Goal: Task Accomplishment & Management: Use online tool/utility

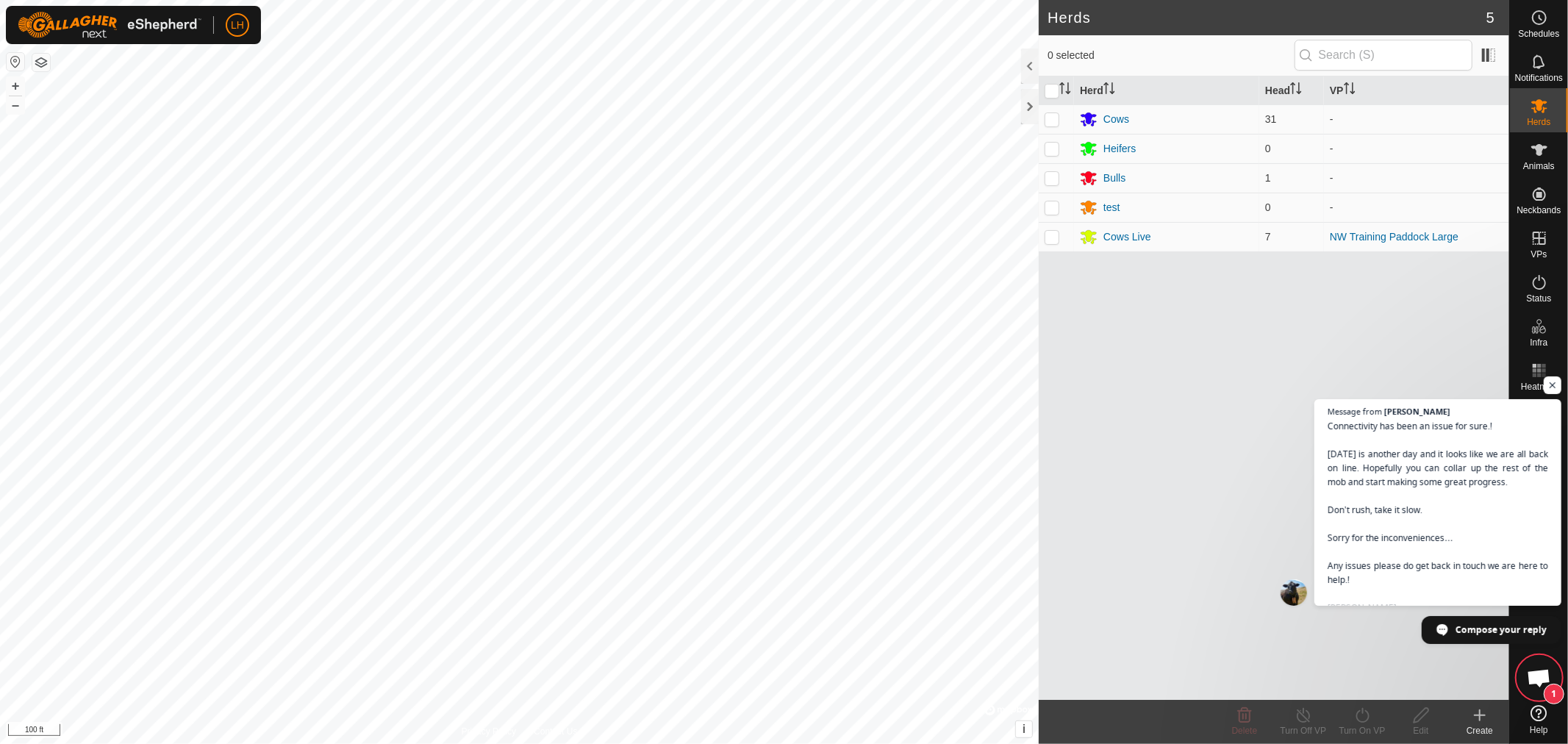
scroll to position [11477, 0]
click at [1537, 668] on span "1" at bounding box center [1539, 677] width 44 height 44
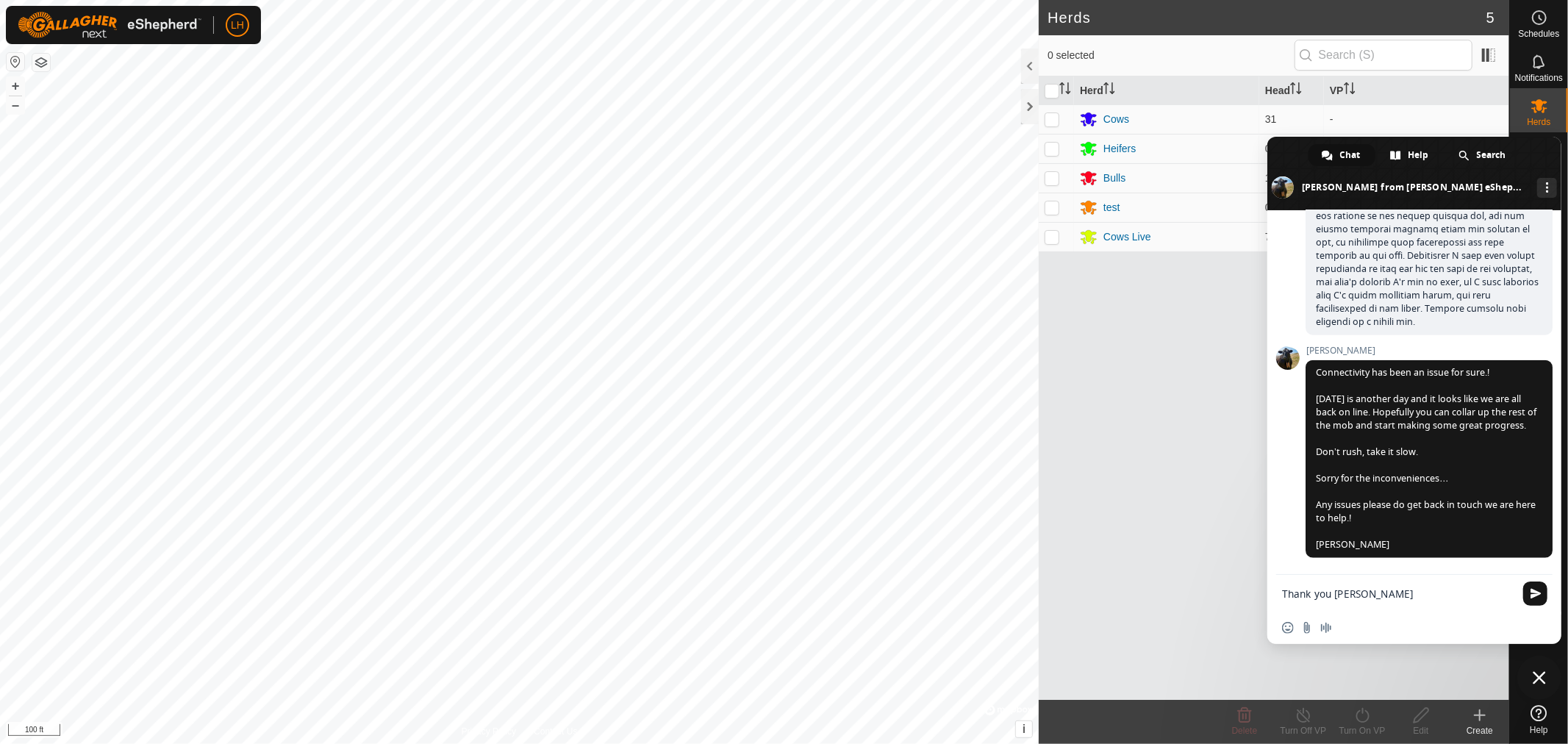
type textarea "Thank you [PERSON_NAME]."
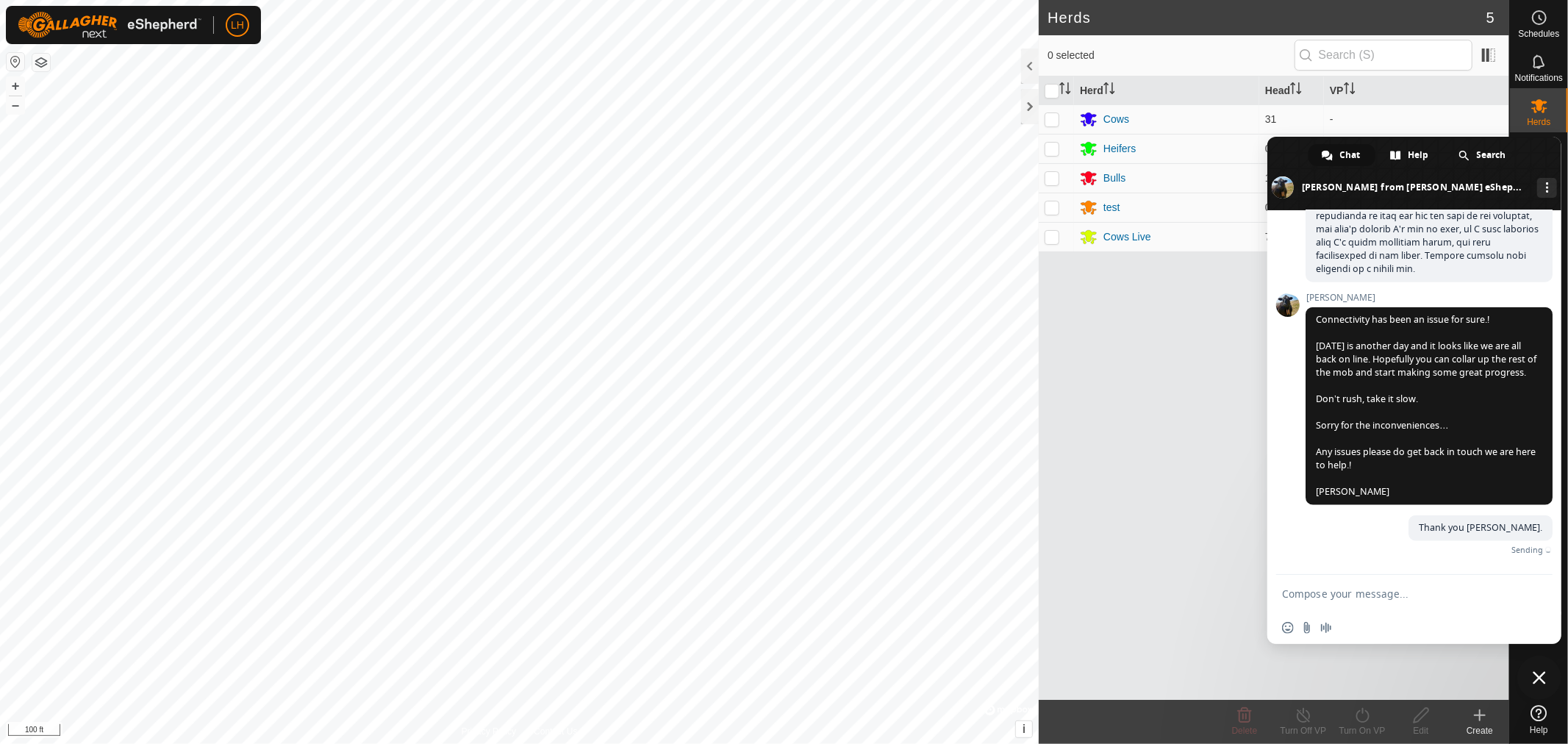
scroll to position [11514, 0]
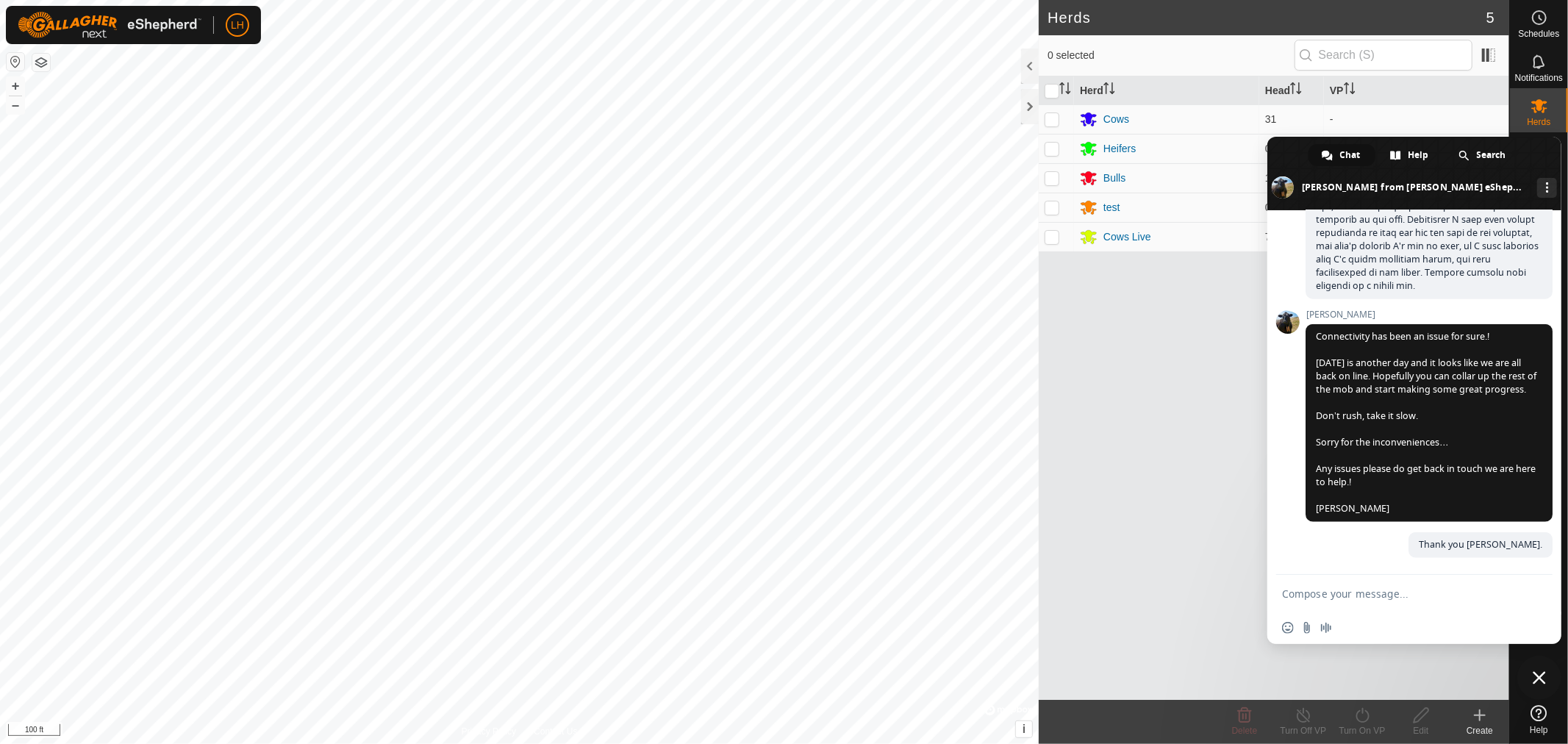
click at [1541, 679] on span "Close chat" at bounding box center [1539, 678] width 13 height 13
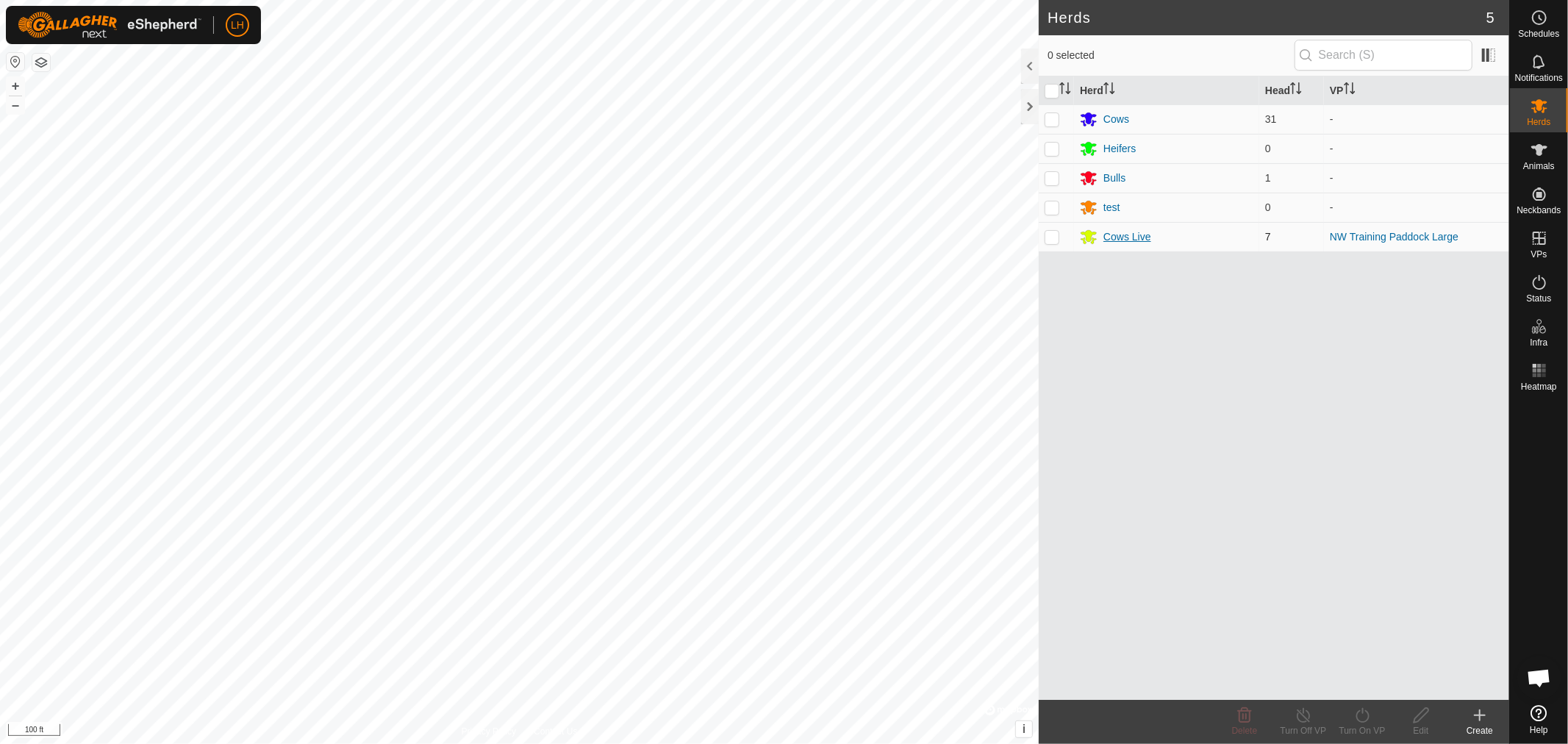
click at [1131, 238] on div "Cows Live" at bounding box center [1127, 237] width 48 height 15
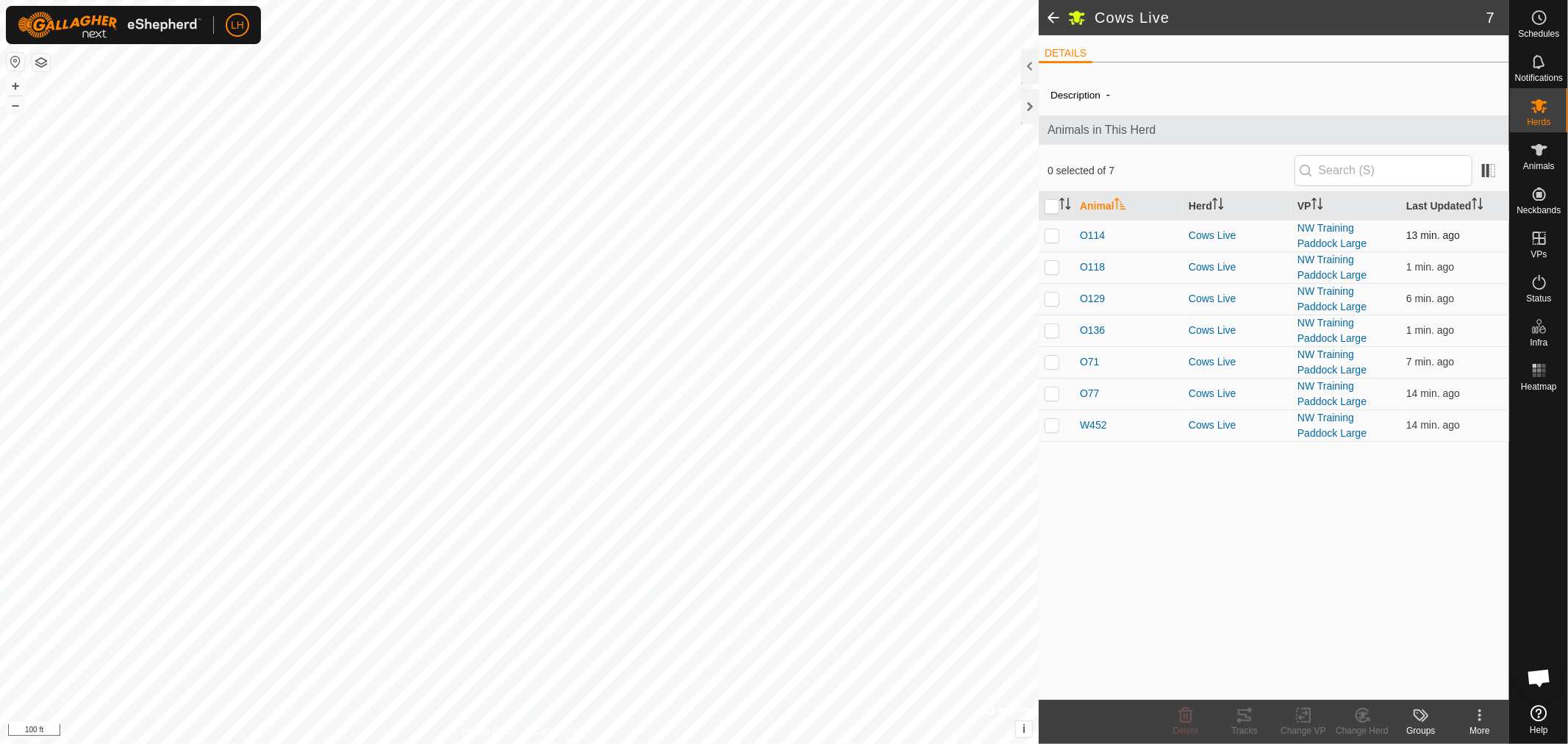
click at [1054, 236] on p-checkbox at bounding box center [1051, 235] width 15 height 12
click at [1048, 239] on p-checkbox at bounding box center [1051, 235] width 15 height 12
checkbox input "false"
click at [1049, 429] on p-checkbox at bounding box center [1051, 424] width 15 height 12
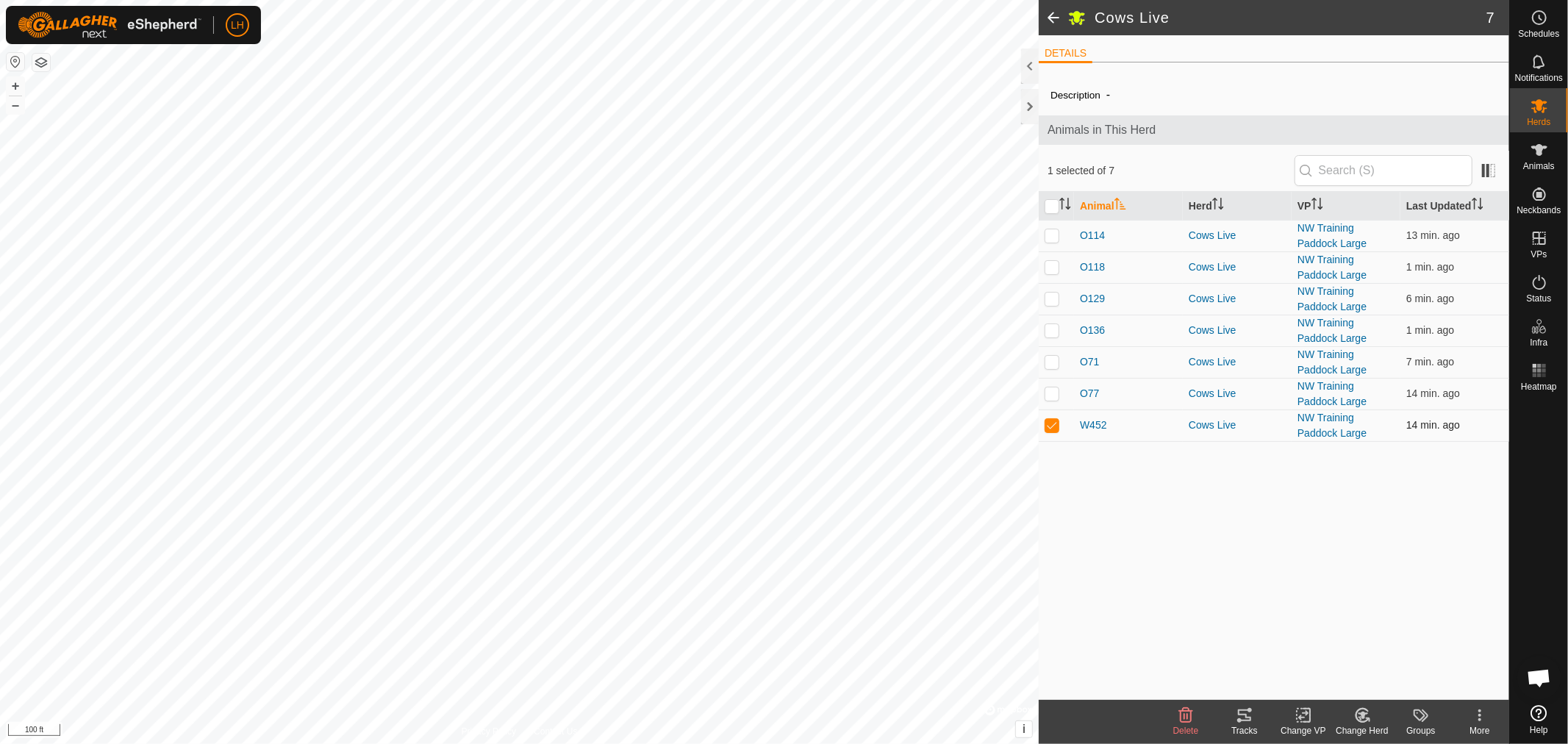
checkbox input "false"
click at [1053, 397] on p-checkbox at bounding box center [1051, 393] width 15 height 12
click at [1051, 398] on p-checkbox at bounding box center [1051, 393] width 15 height 12
checkbox input "false"
click at [1050, 366] on p-checkbox at bounding box center [1051, 361] width 15 height 12
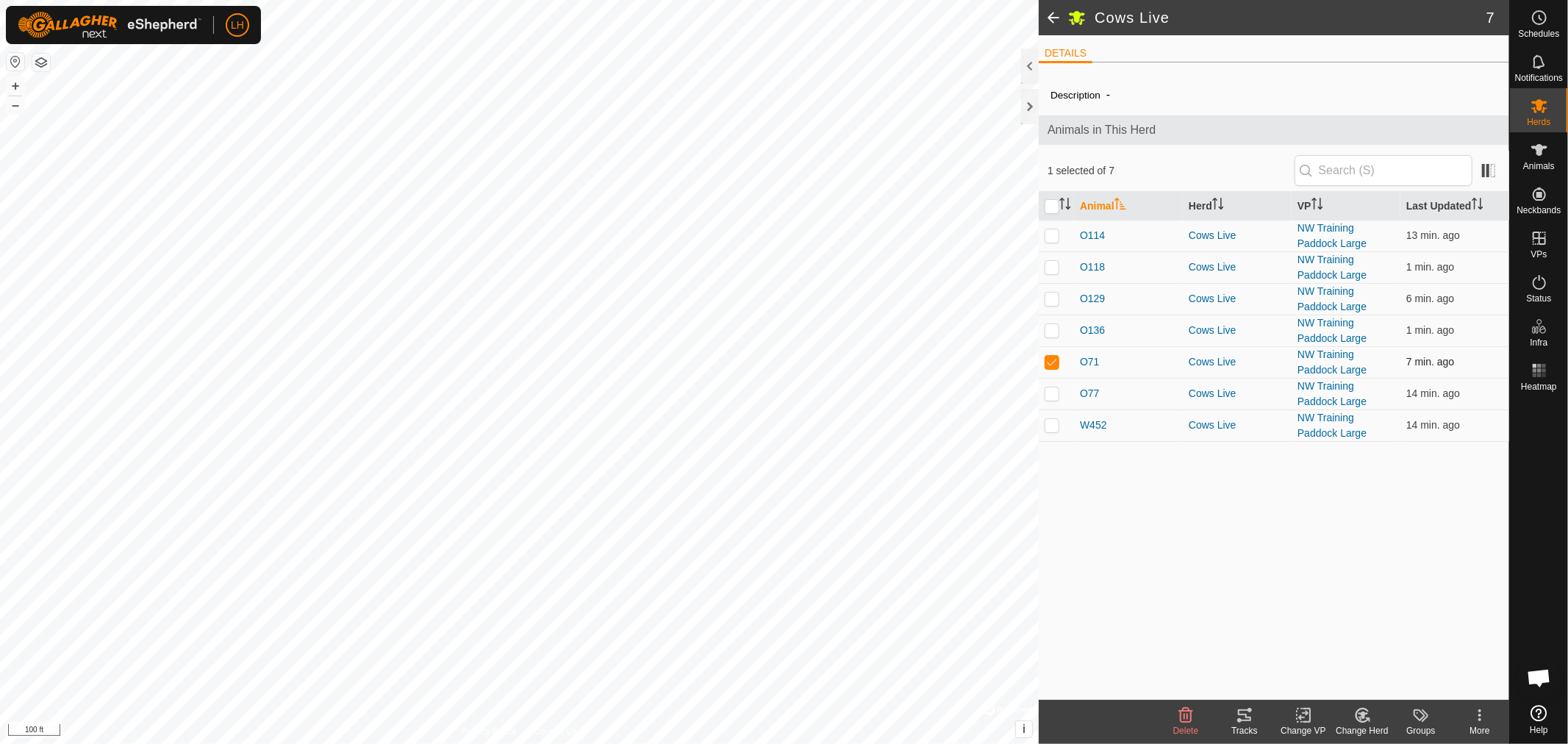
click at [1050, 366] on p-checkbox at bounding box center [1051, 361] width 15 height 12
checkbox input "false"
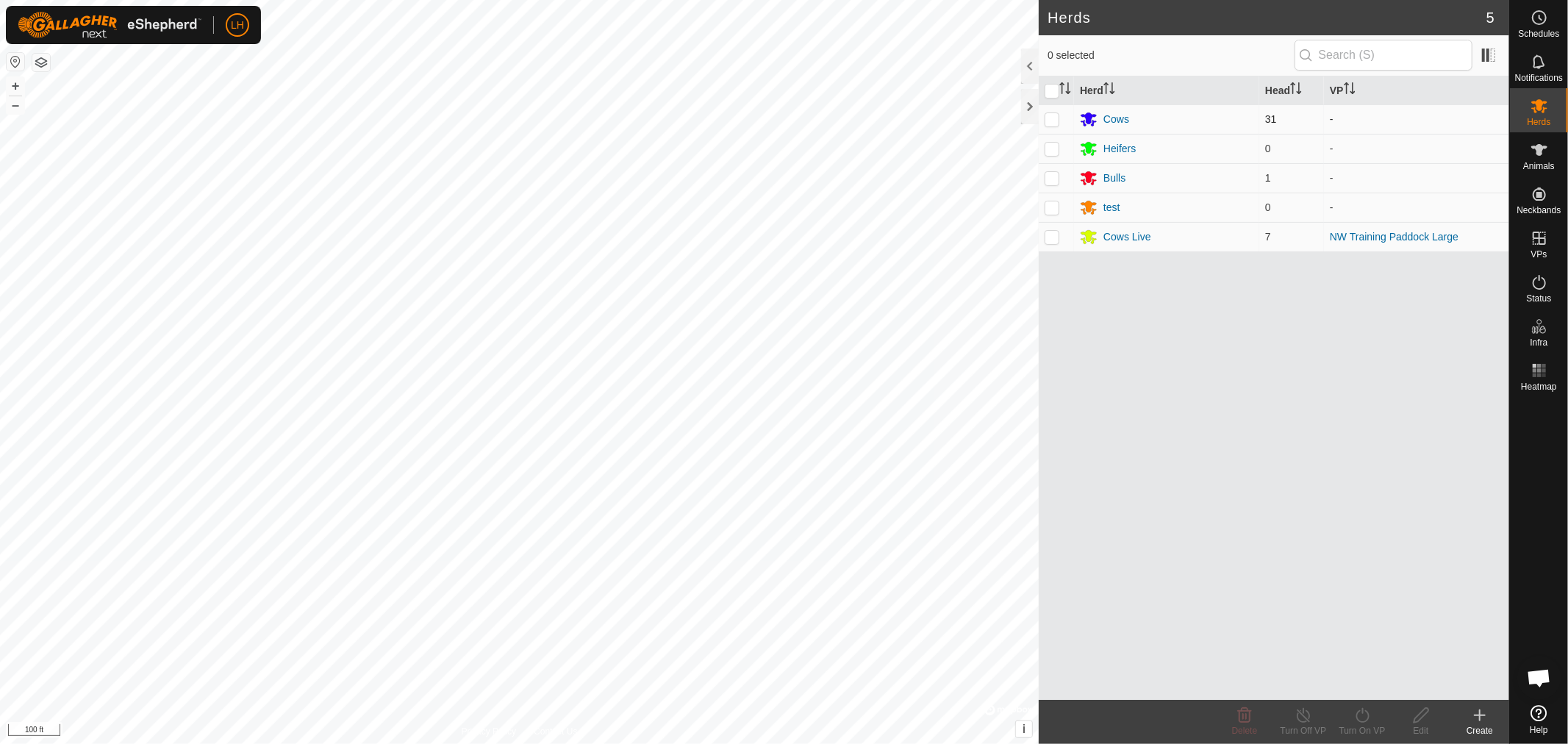
scroll to position [11224, 0]
click at [1048, 116] on p-checkbox at bounding box center [1051, 119] width 15 height 12
checkbox input "true"
click at [1358, 717] on icon at bounding box center [1362, 715] width 18 height 18
click at [1361, 682] on link "Now" at bounding box center [1406, 683] width 146 height 29
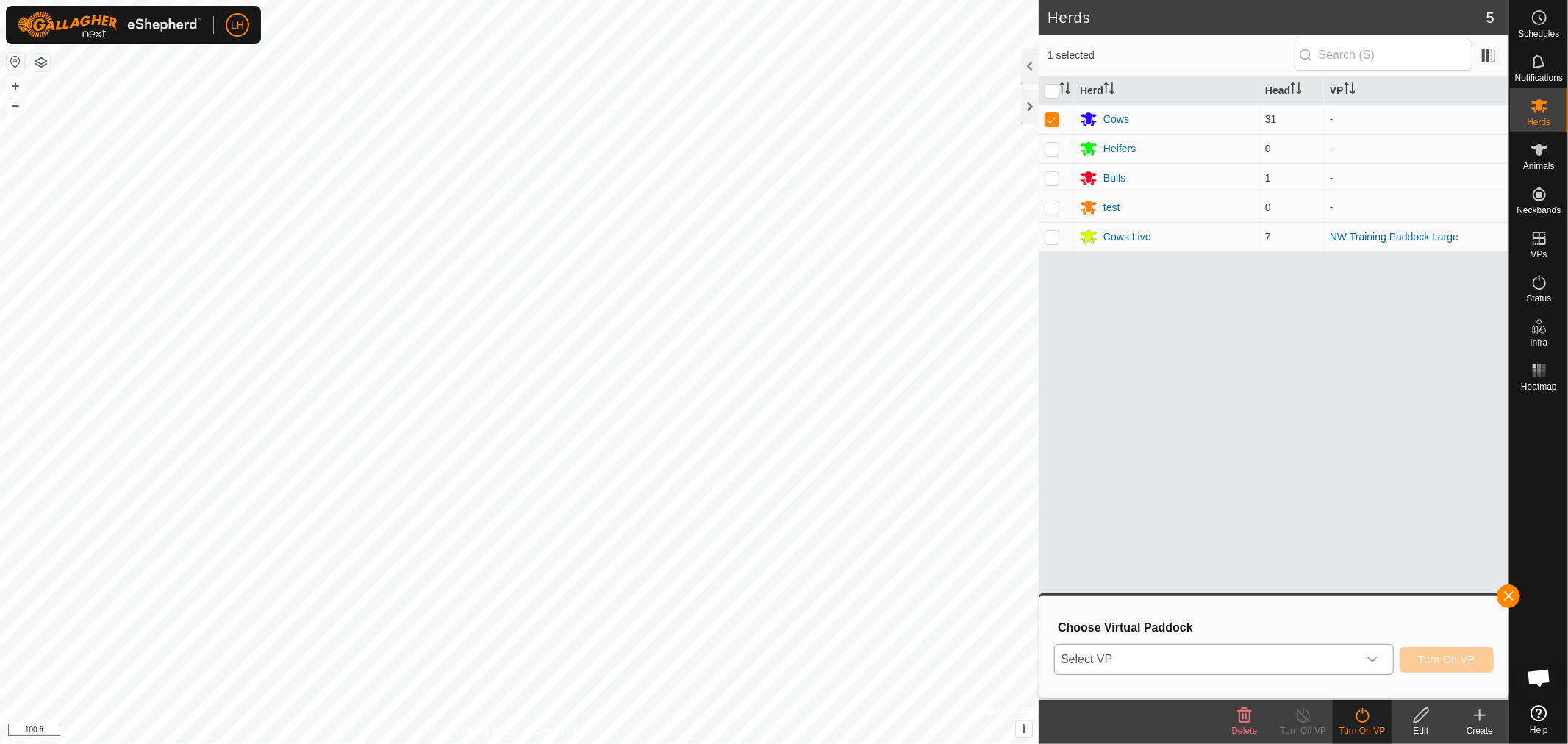
click at [1375, 655] on icon "dropdown trigger" at bounding box center [1372, 659] width 12 height 12
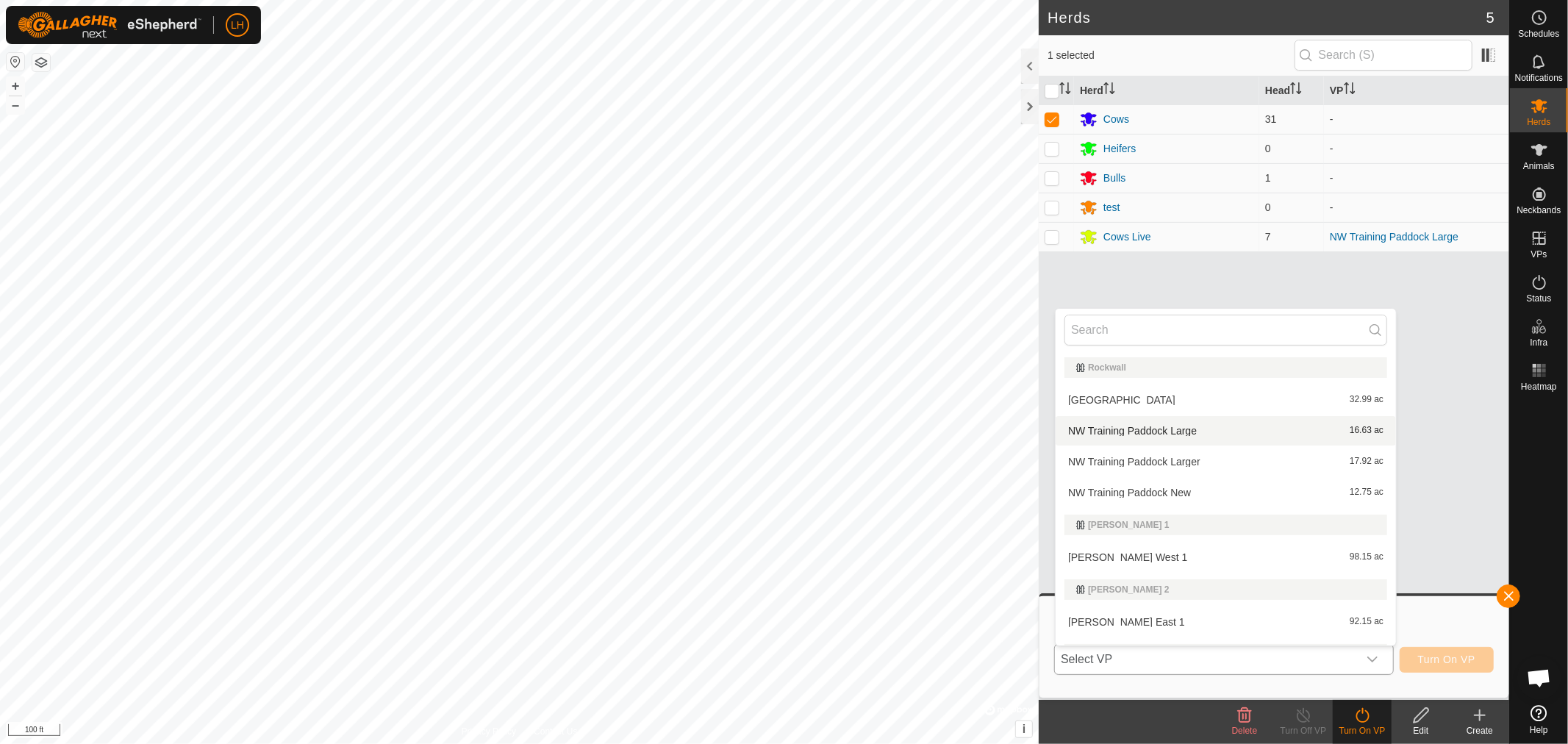
click at [1144, 421] on li "NW Training Paddock Large 16.63 ac" at bounding box center [1226, 431] width 340 height 29
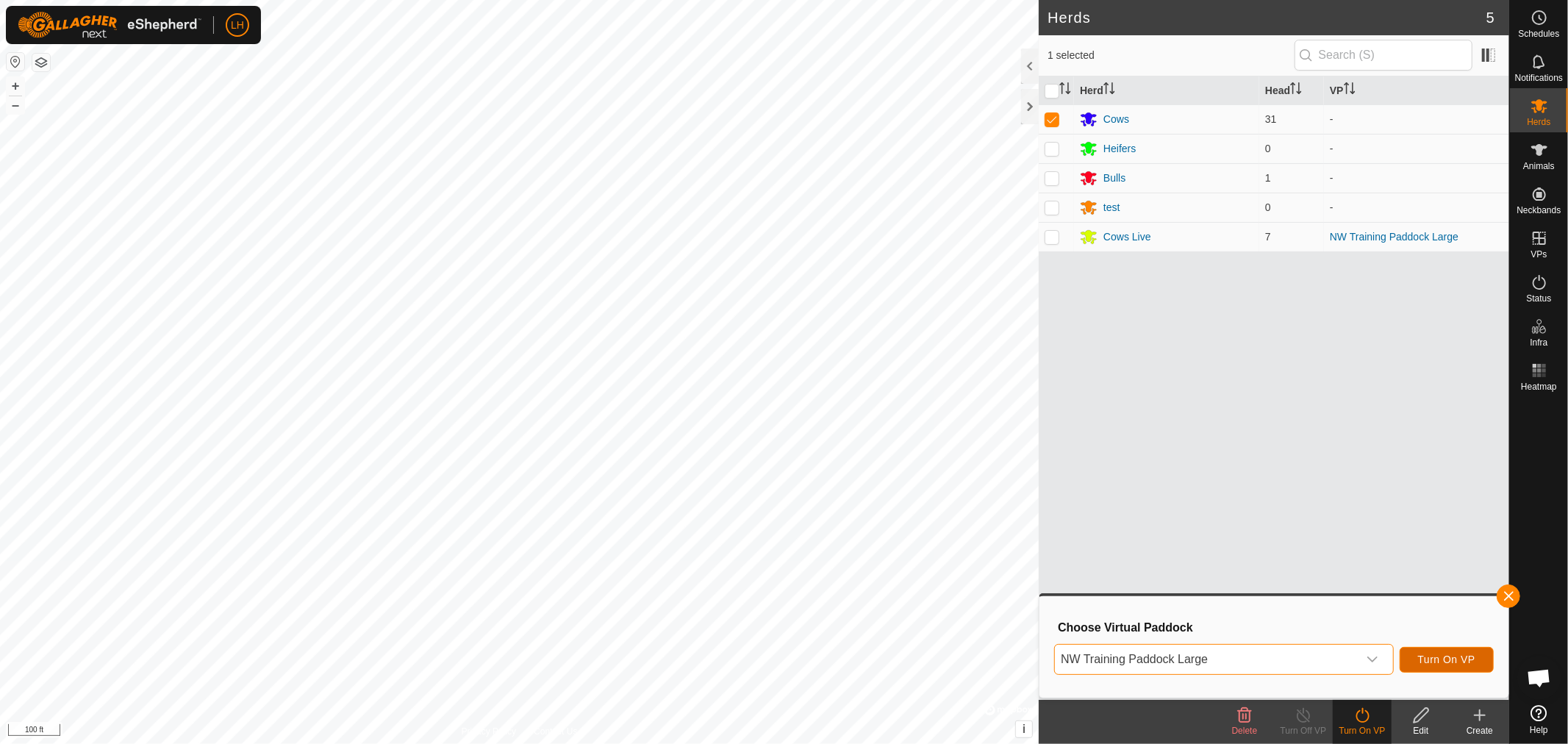
click at [1439, 658] on span "Turn On VP" at bounding box center [1446, 659] width 57 height 12
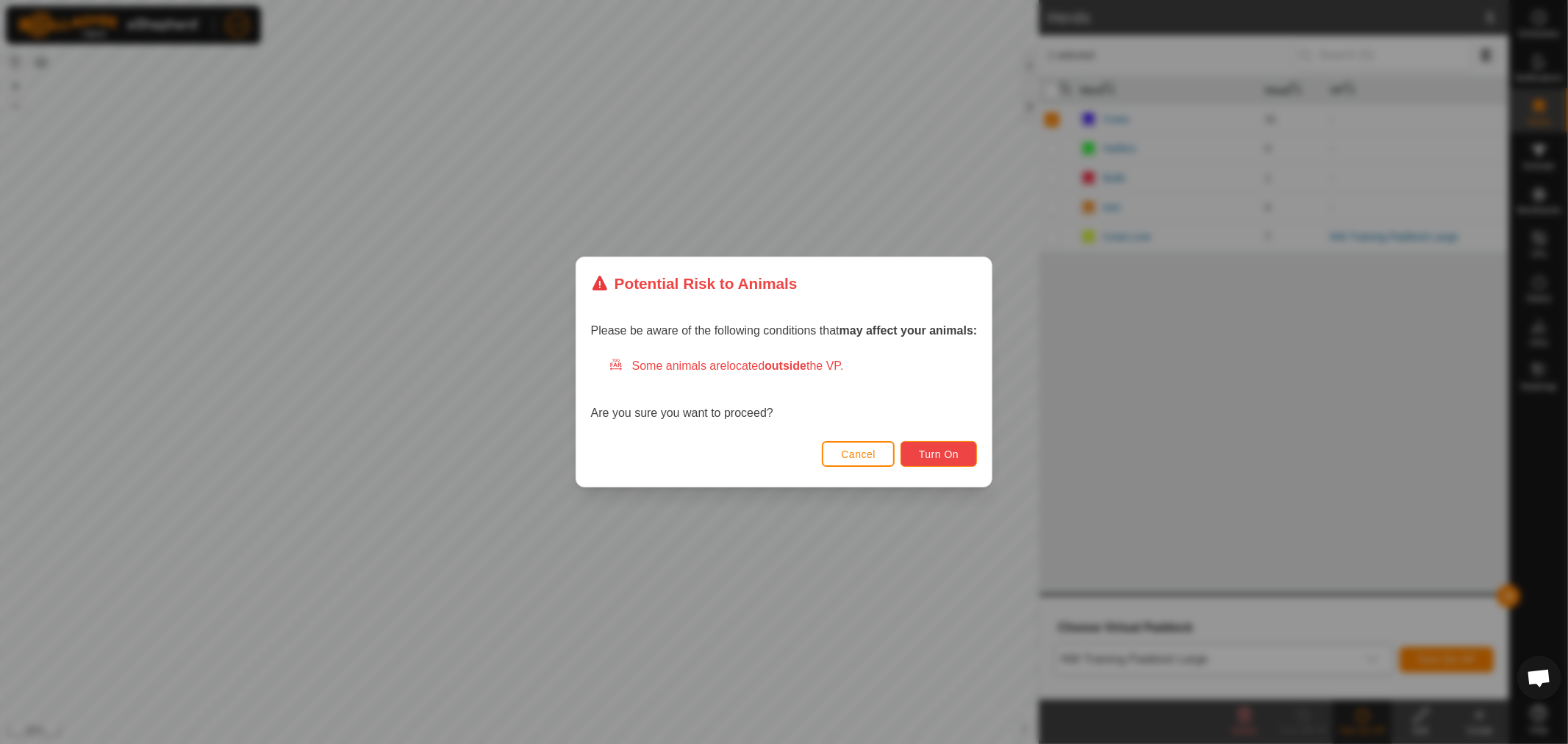
click at [926, 457] on span "Turn On" at bounding box center [939, 454] width 40 height 12
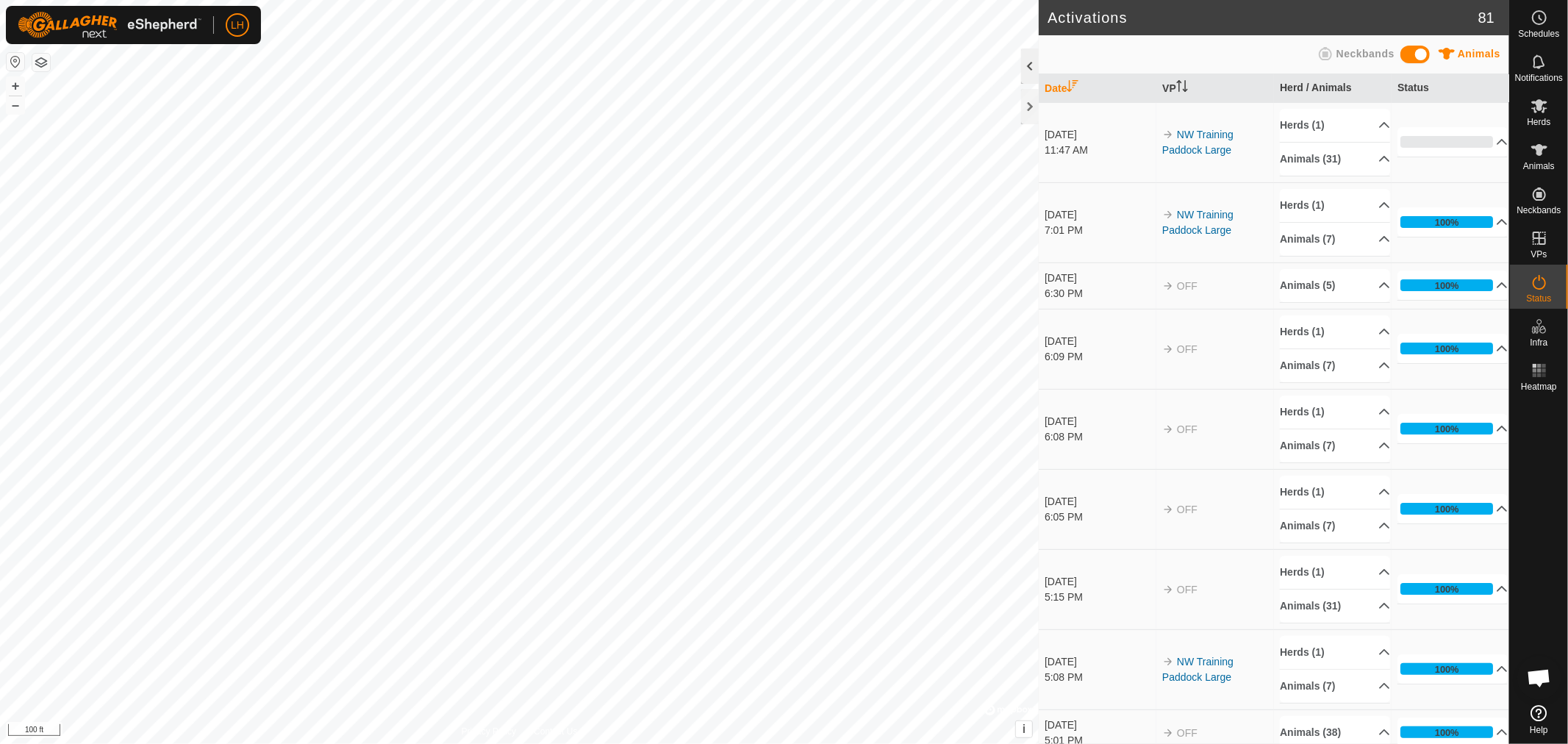
click at [1022, 62] on div at bounding box center [1030, 66] width 18 height 35
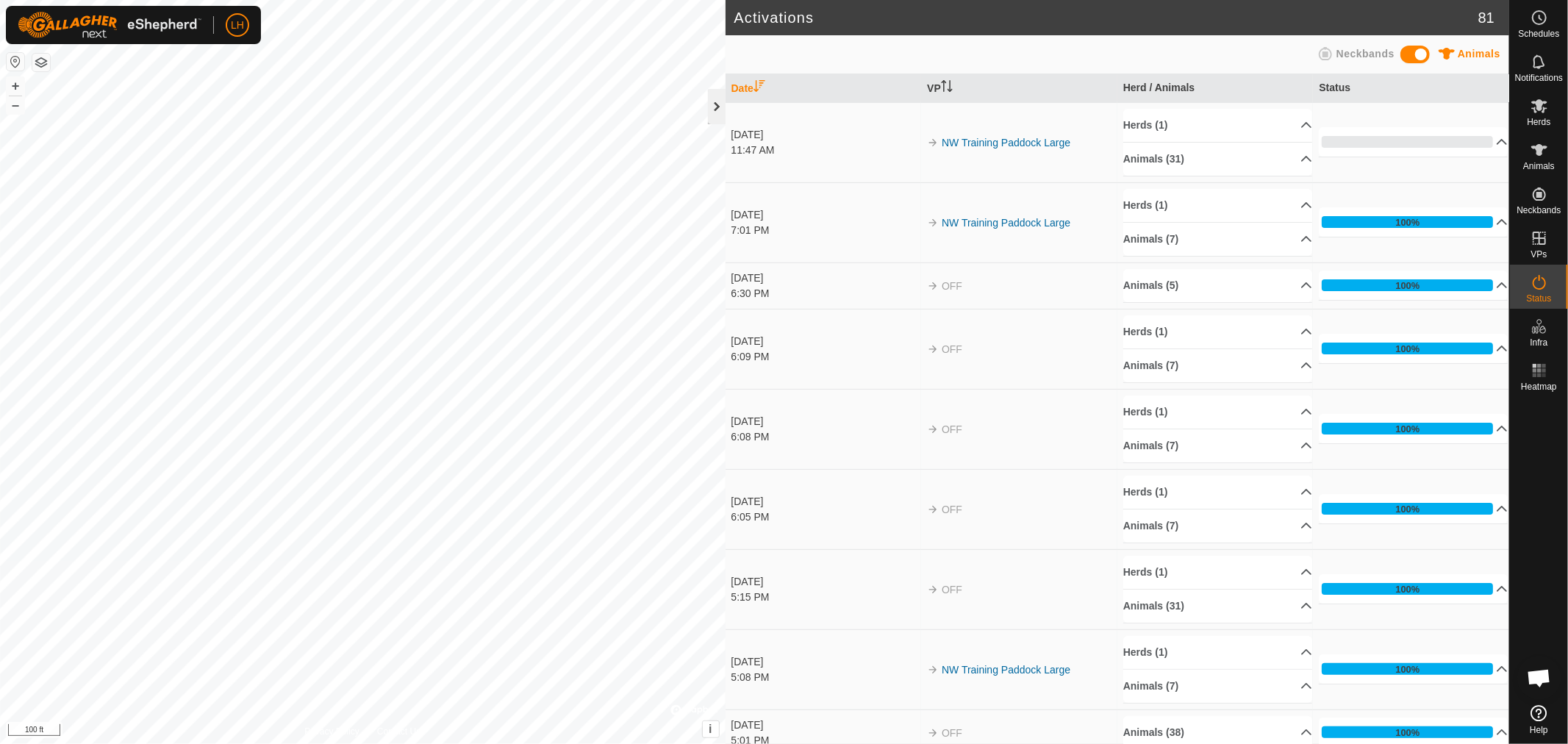
click at [716, 112] on div at bounding box center [716, 107] width 18 height 35
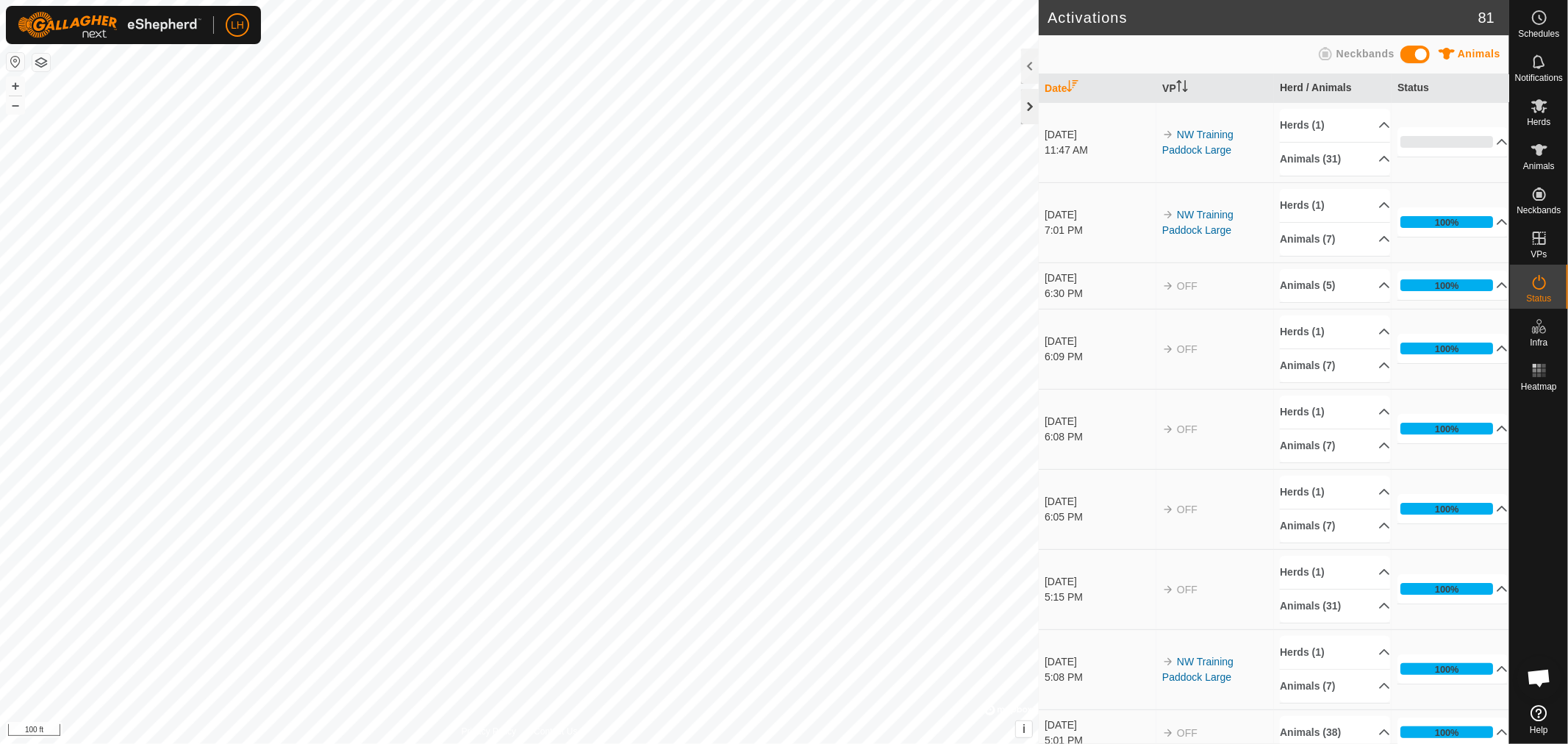
click at [1024, 100] on div at bounding box center [1030, 107] width 18 height 35
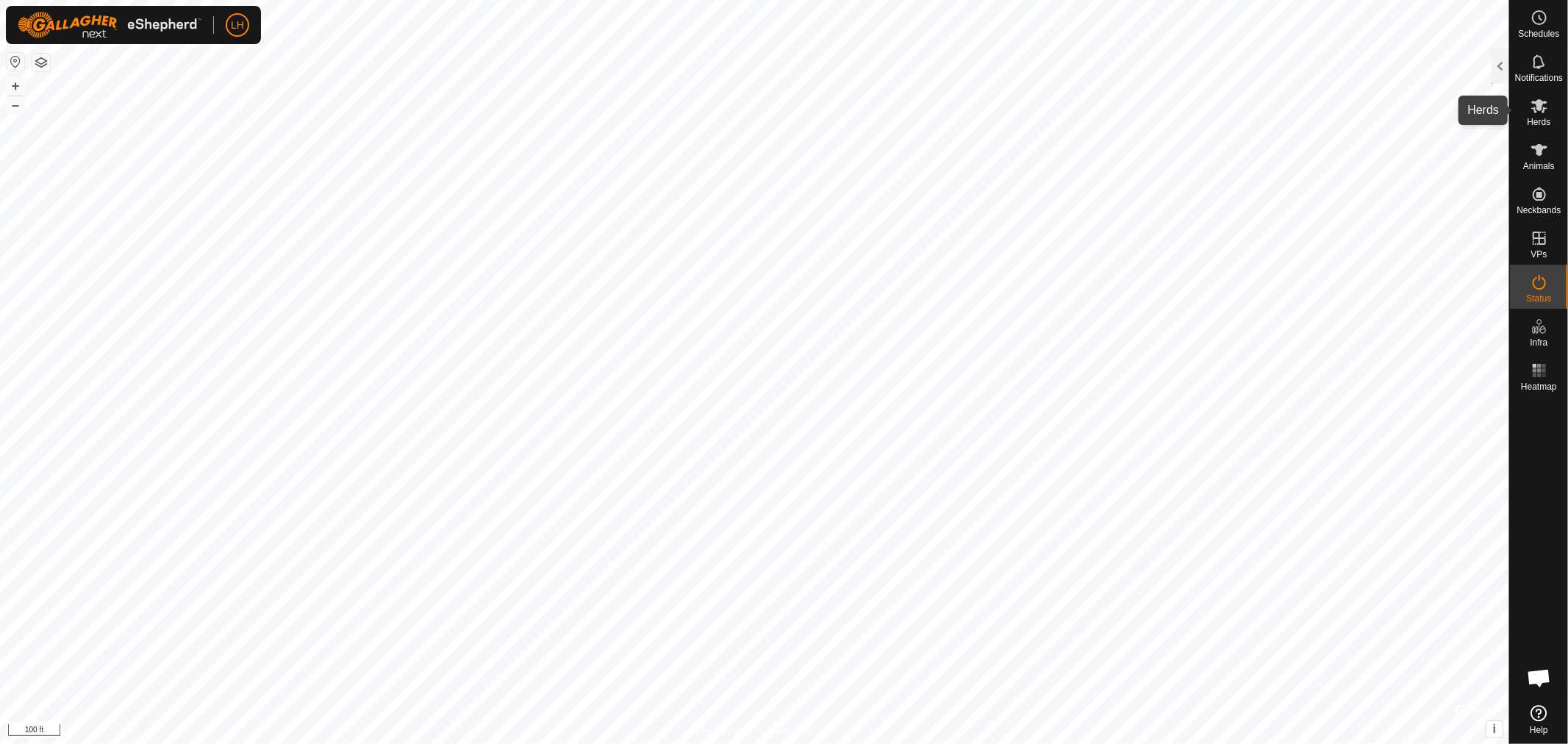
click at [1547, 114] on icon at bounding box center [1539, 106] width 18 height 18
click at [1498, 67] on div at bounding box center [1500, 66] width 18 height 35
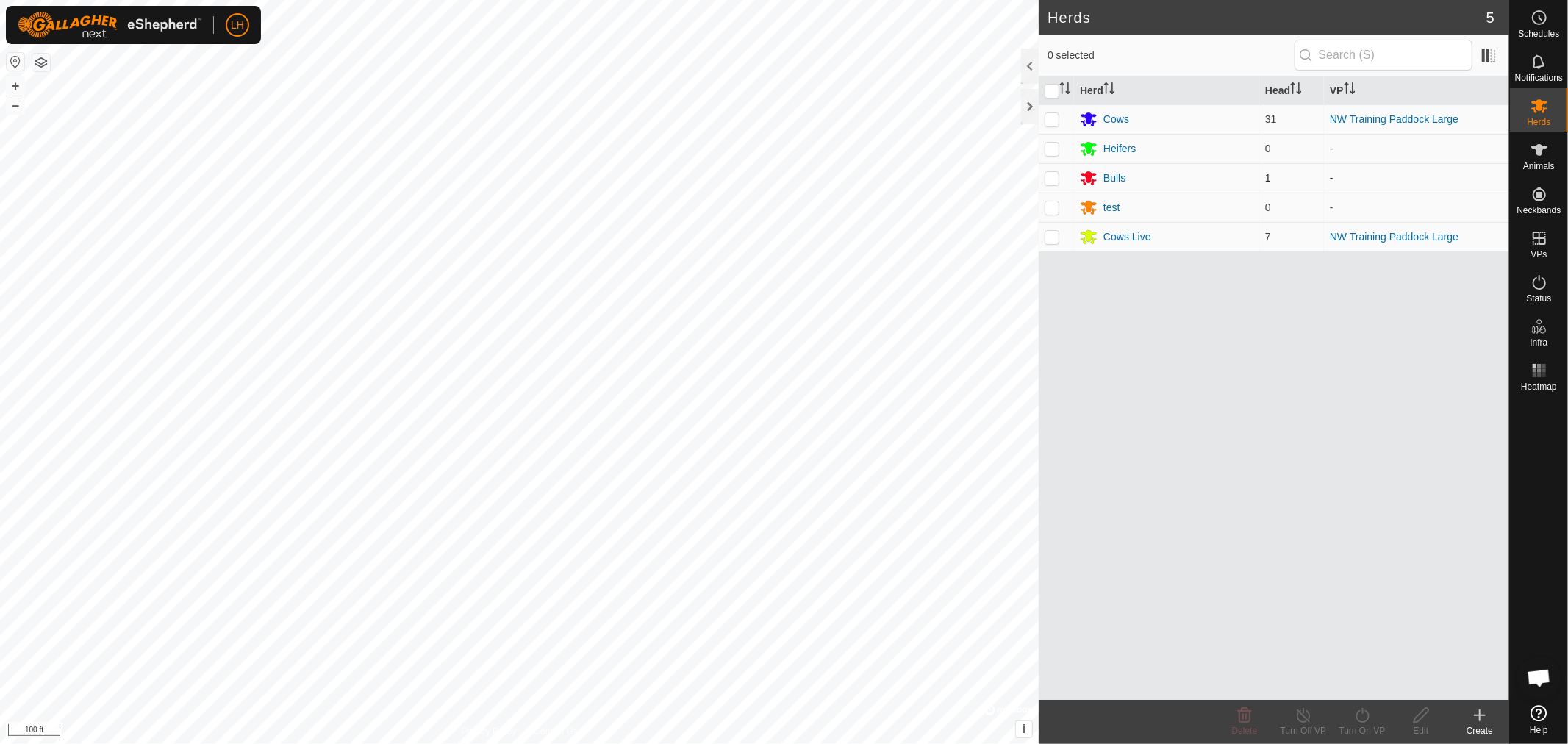
click at [1052, 180] on p-checkbox at bounding box center [1051, 177] width 15 height 12
checkbox input "true"
click at [1357, 717] on icon at bounding box center [1362, 715] width 18 height 18
click at [1362, 682] on link "Now" at bounding box center [1406, 683] width 146 height 29
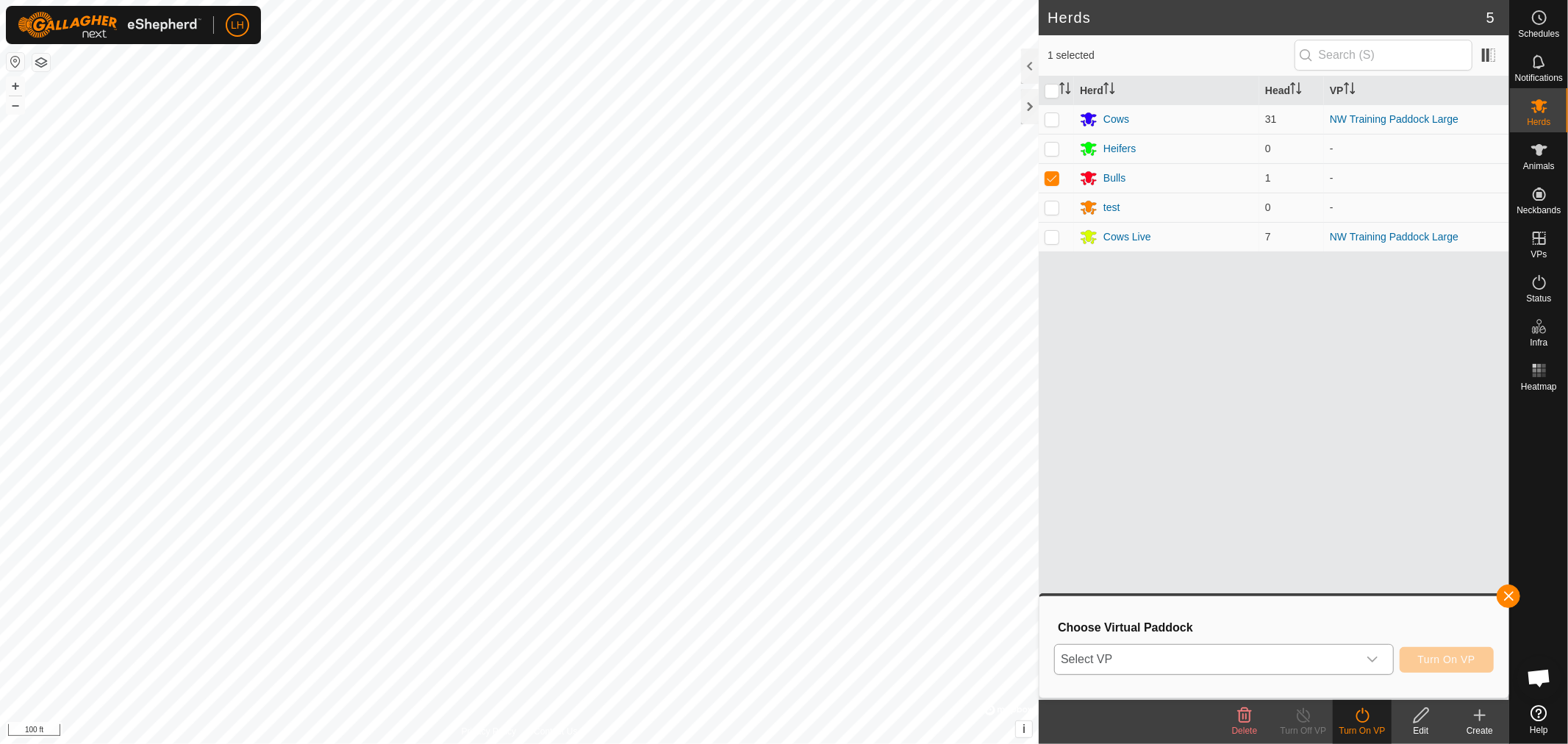
click at [1375, 659] on icon "dropdown trigger" at bounding box center [1372, 659] width 12 height 12
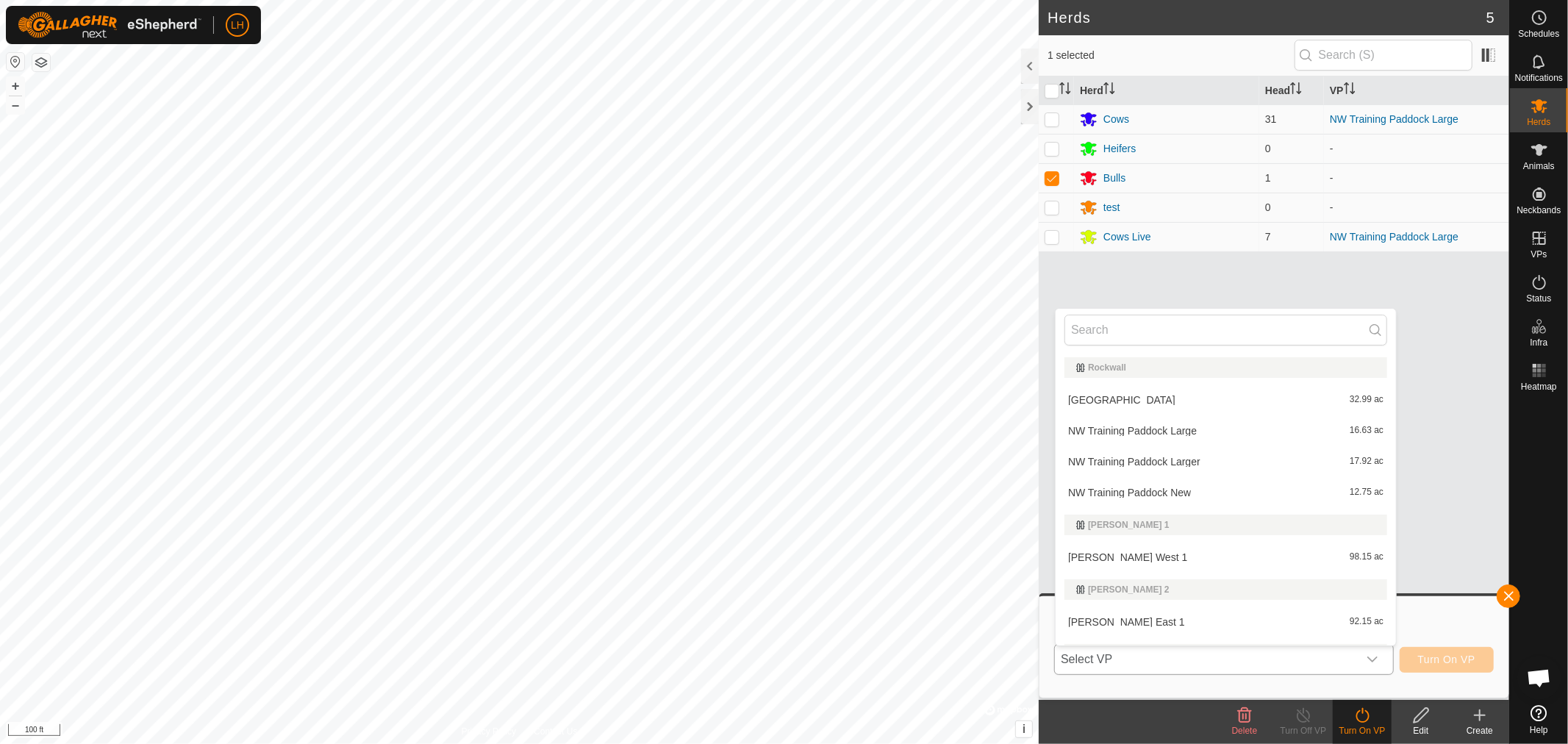
click at [1154, 431] on li "NW Training Paddock Large 16.63 ac" at bounding box center [1226, 431] width 340 height 29
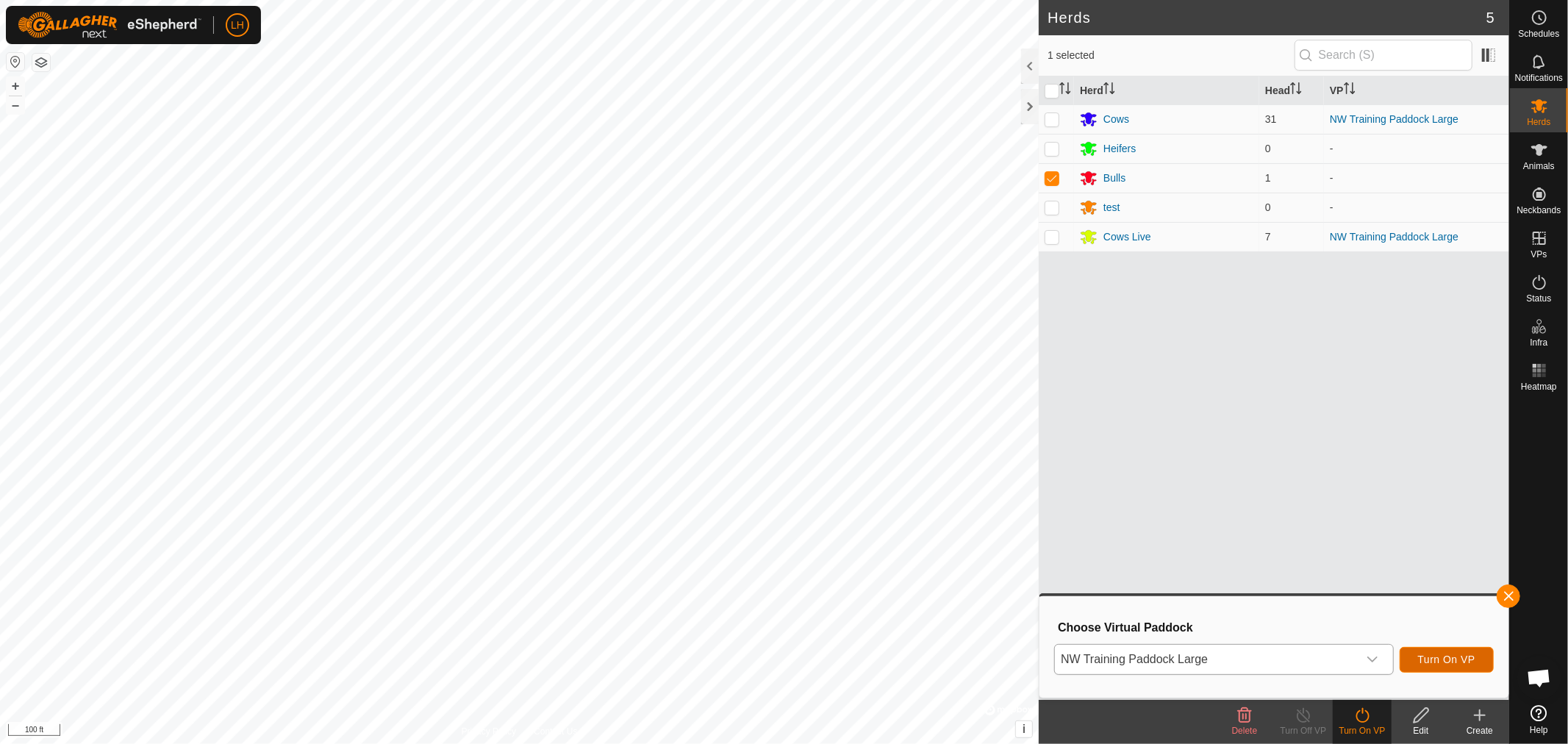
click at [1457, 660] on span "Turn On VP" at bounding box center [1446, 659] width 57 height 12
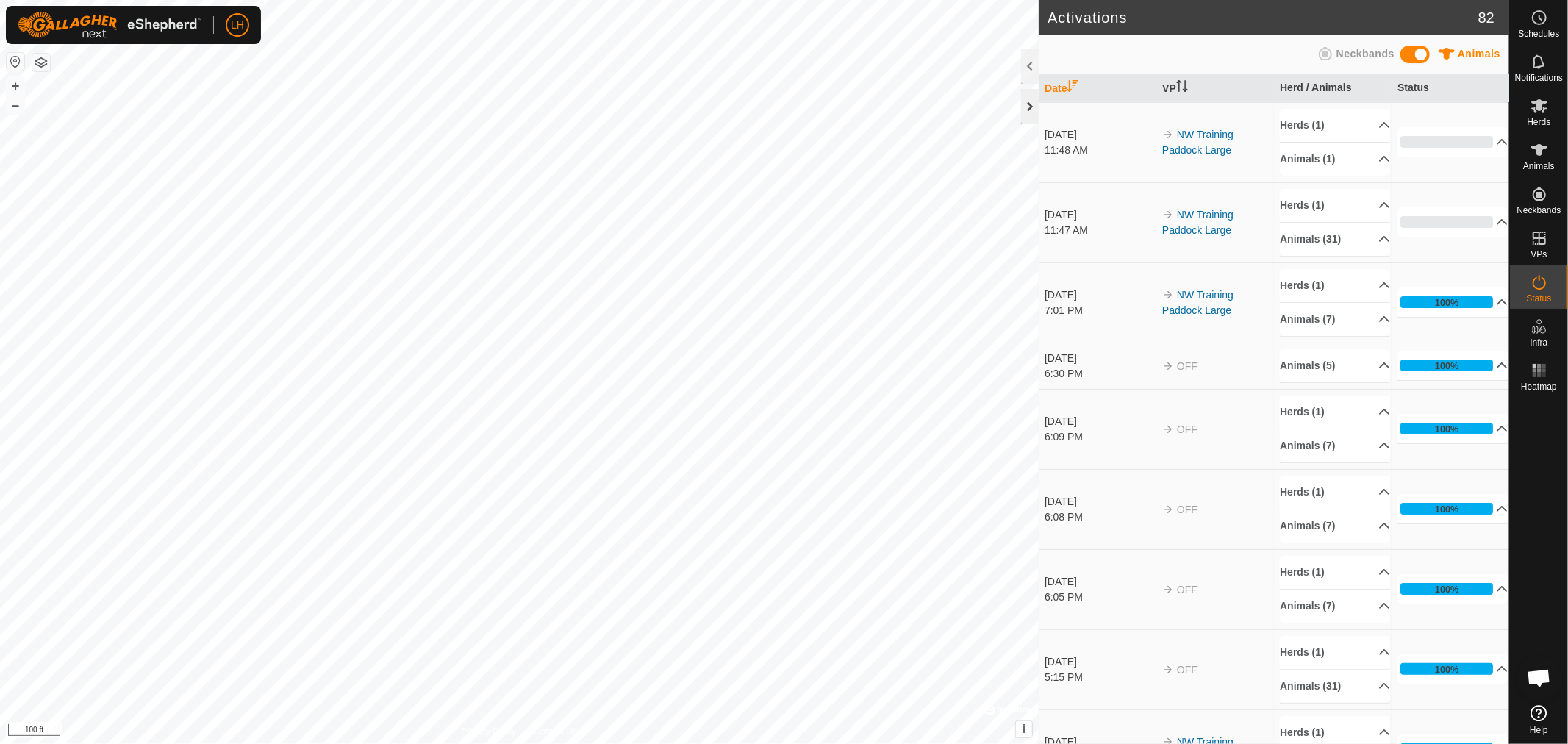
click at [1027, 109] on div at bounding box center [1030, 107] width 18 height 35
